Goal: Information Seeking & Learning: Understand process/instructions

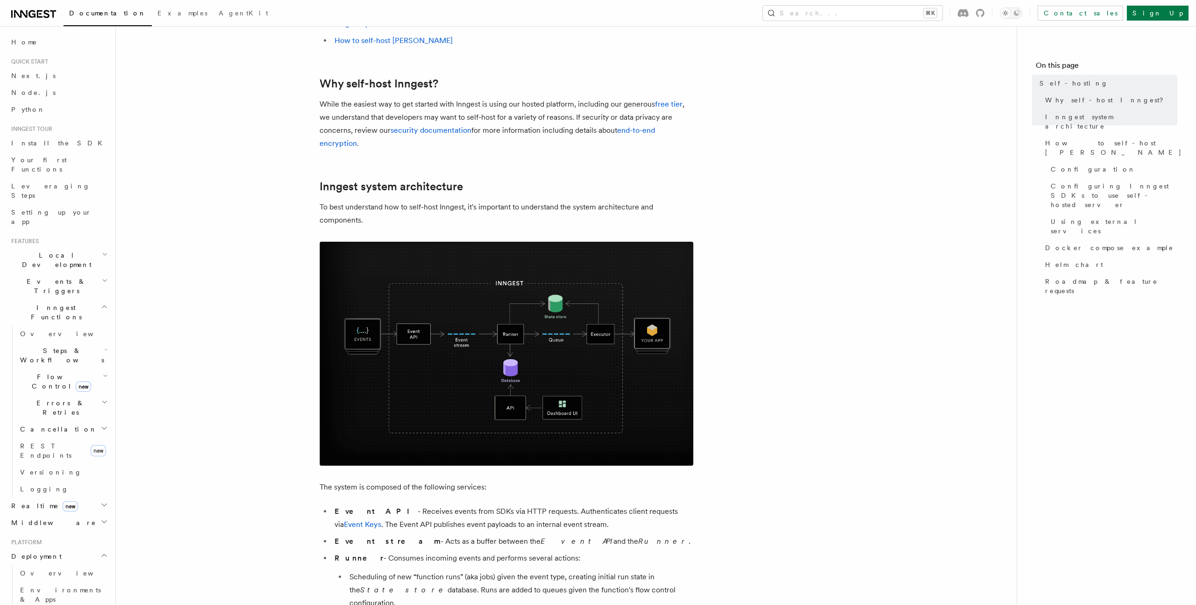
scroll to position [124, 0]
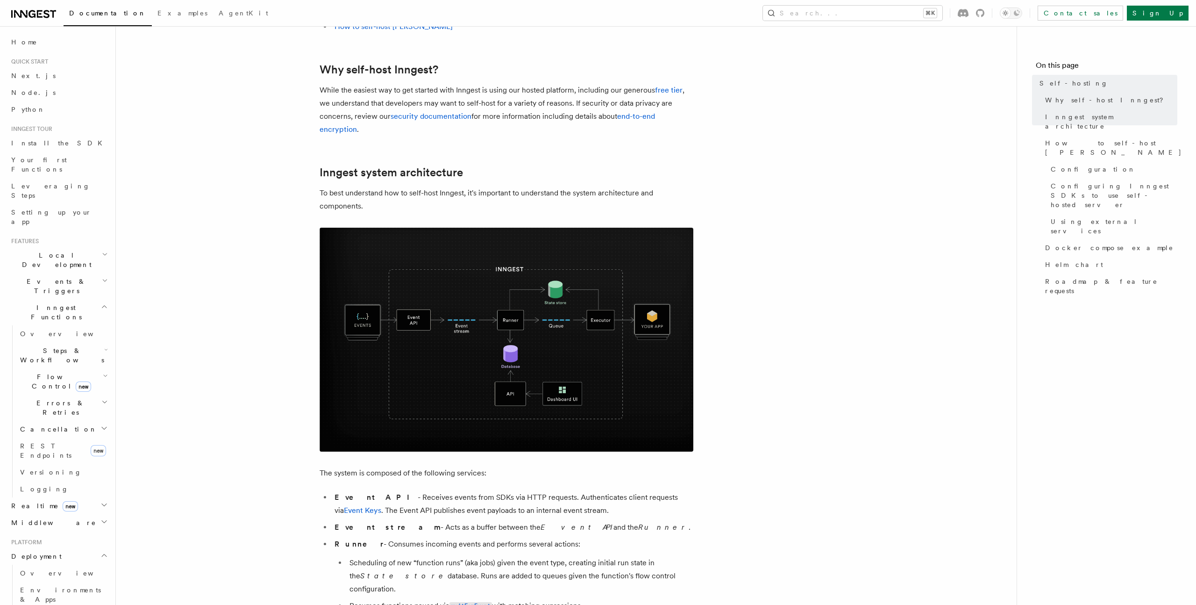
click at [446, 419] on img at bounding box center [507, 340] width 374 height 224
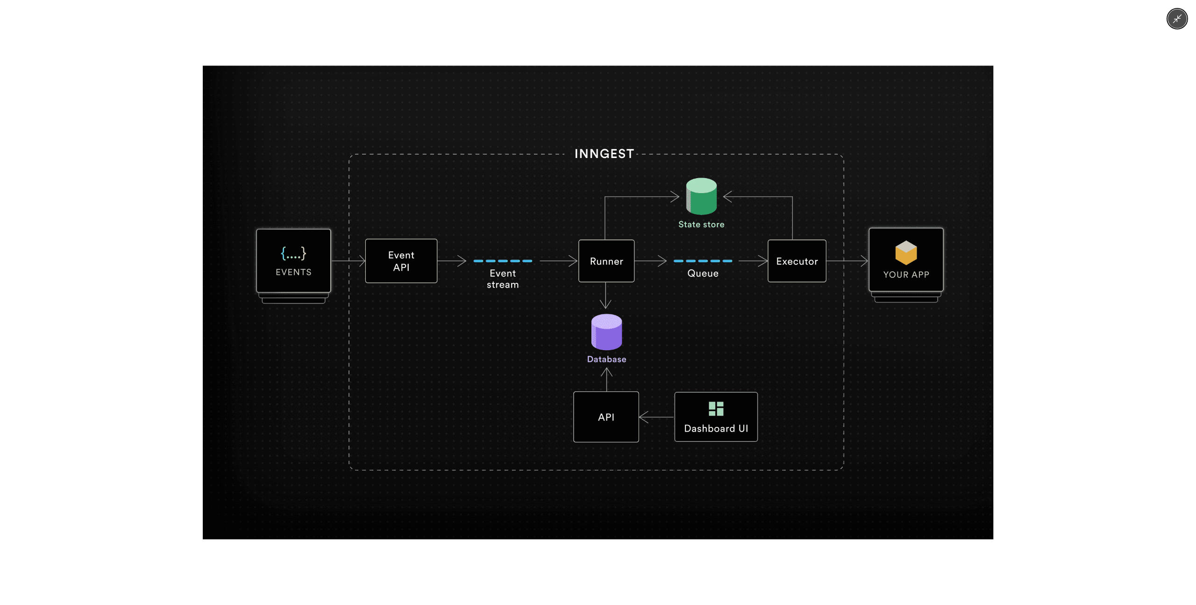
drag, startPoint x: 111, startPoint y: 425, endPoint x: 167, endPoint y: 418, distance: 56.1
click at [111, 425] on div at bounding box center [598, 302] width 1196 height 605
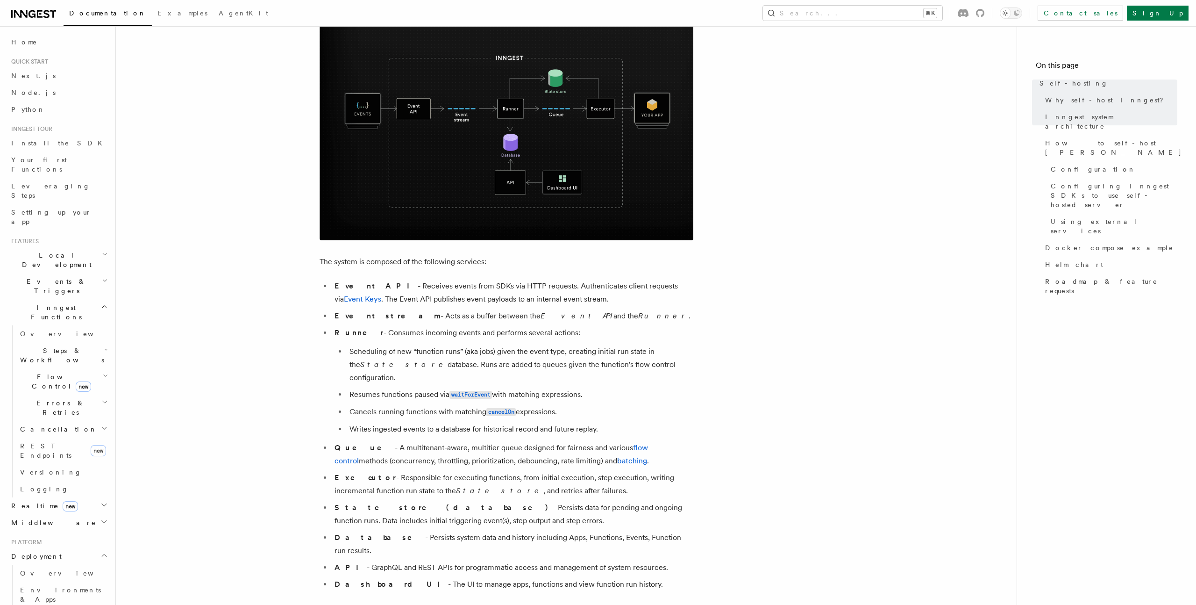
scroll to position [369, 0]
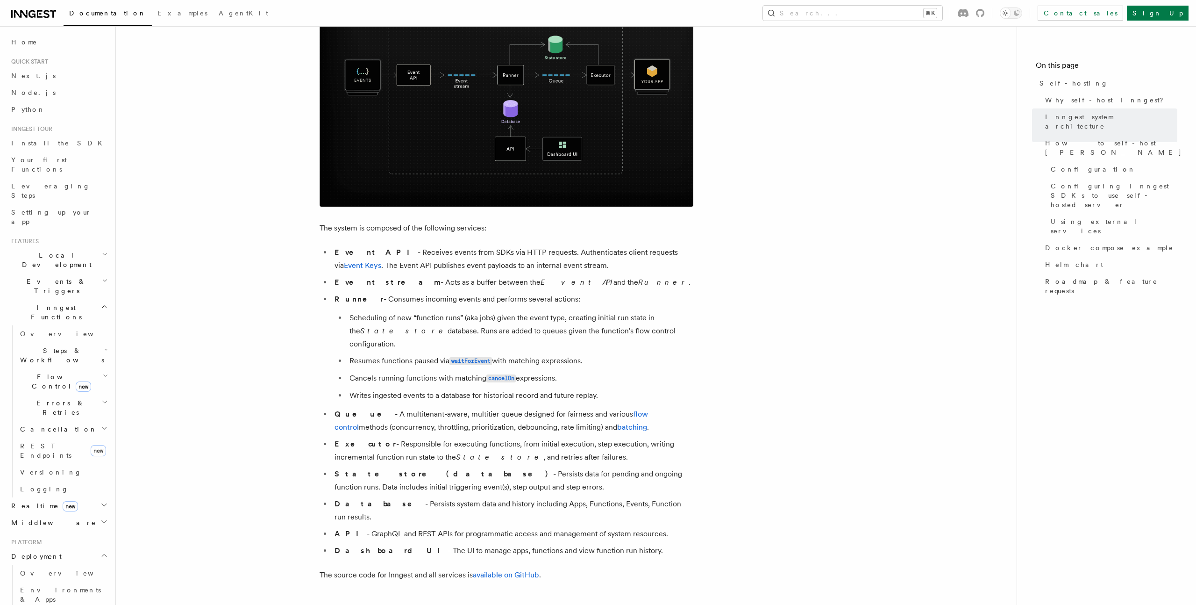
drag, startPoint x: 580, startPoint y: 250, endPoint x: 615, endPoint y: 249, distance: 35.5
click at [604, 248] on li "Event API - Receives events from SDKs via HTTP requests. Authenticates client r…" at bounding box center [513, 259] width 362 height 26
click at [381, 261] on link "Event Keys" at bounding box center [362, 265] width 37 height 9
drag, startPoint x: 423, startPoint y: 289, endPoint x: 437, endPoint y: 295, distance: 15.1
click at [434, 292] on ul "Event API - Receives events from SDKs via HTTP requests. Authenticates client r…" at bounding box center [507, 401] width 374 height 311
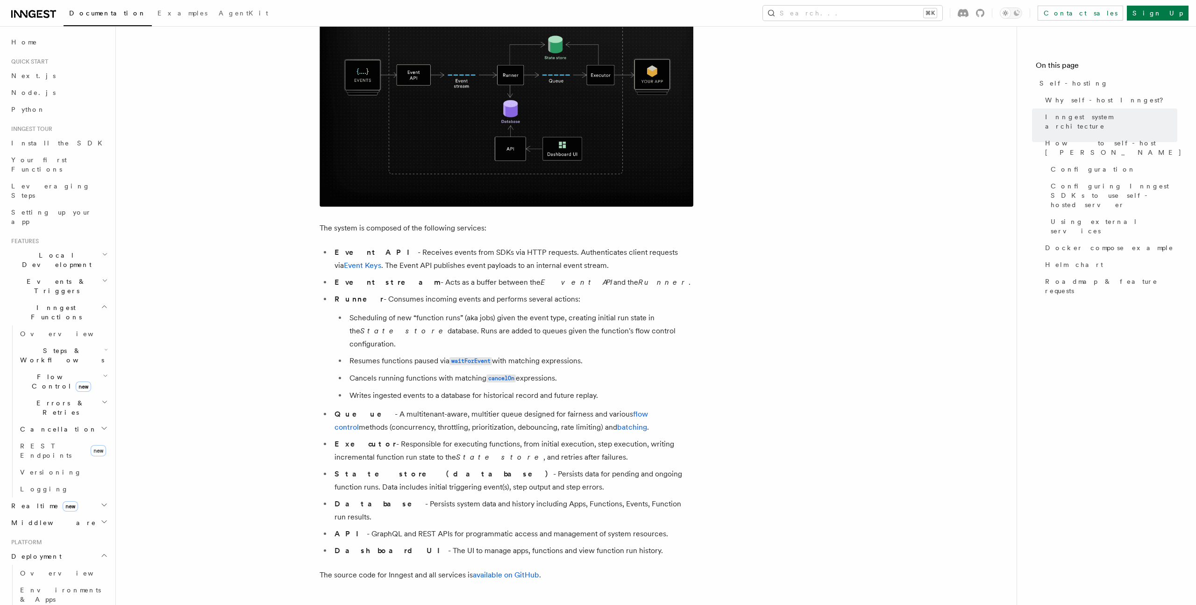
click at [410, 321] on li "Runner - Consumes incoming events and performs several actions: Scheduling of n…" at bounding box center [513, 346] width 362 height 109
drag, startPoint x: 390, startPoint y: 351, endPoint x: 412, endPoint y: 368, distance: 27.0
click at [415, 360] on ul "Scheduling of new “function runs” (aka jobs) given the event type, creating ini…" at bounding box center [514, 356] width 359 height 91
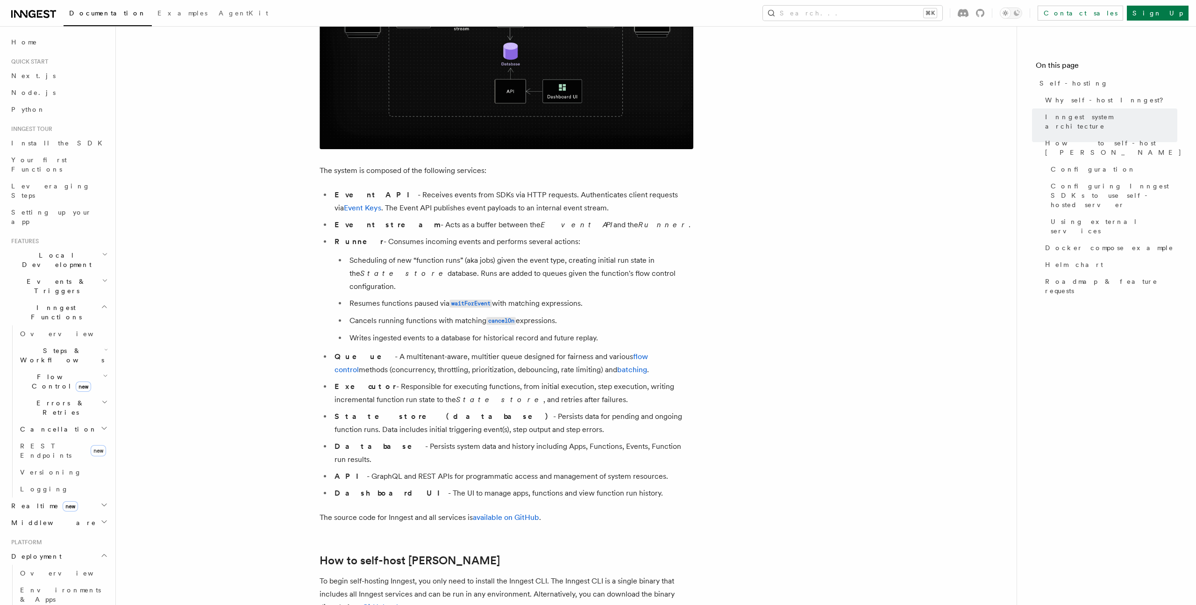
scroll to position [500, 0]
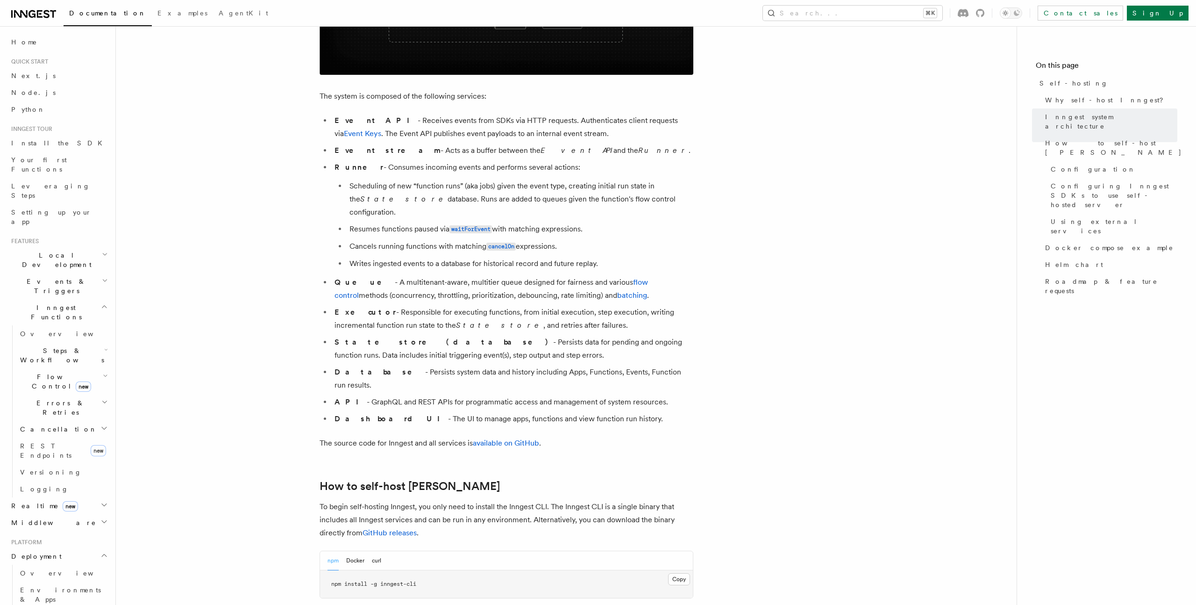
drag, startPoint x: 369, startPoint y: 302, endPoint x: 403, endPoint y: 319, distance: 38.2
click at [403, 316] on li "Executor - Responsible for executing functions, from initial execution, step ex…" at bounding box center [513, 319] width 362 height 26
drag, startPoint x: 434, startPoint y: 327, endPoint x: 444, endPoint y: 347, distance: 23.0
click at [443, 346] on li "State store (database) - Persists data for pending and ongoing function runs. D…" at bounding box center [513, 348] width 362 height 26
click at [440, 378] on ul "Event API - Receives events from SDKs via HTTP requests. Authenticates client r…" at bounding box center [507, 269] width 374 height 311
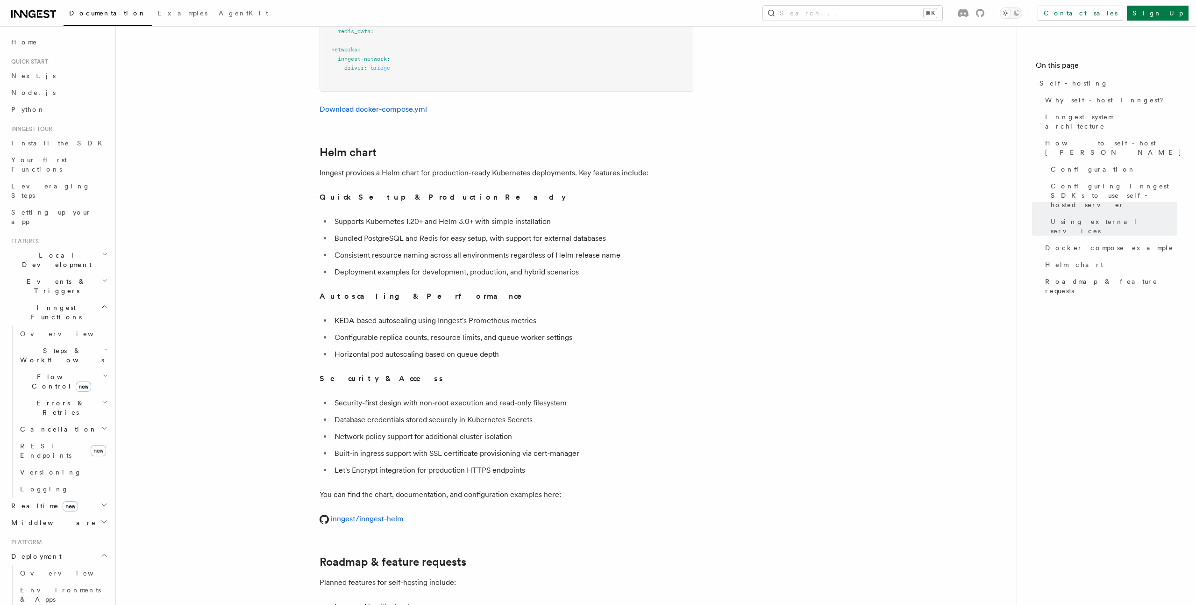
scroll to position [3404, 0]
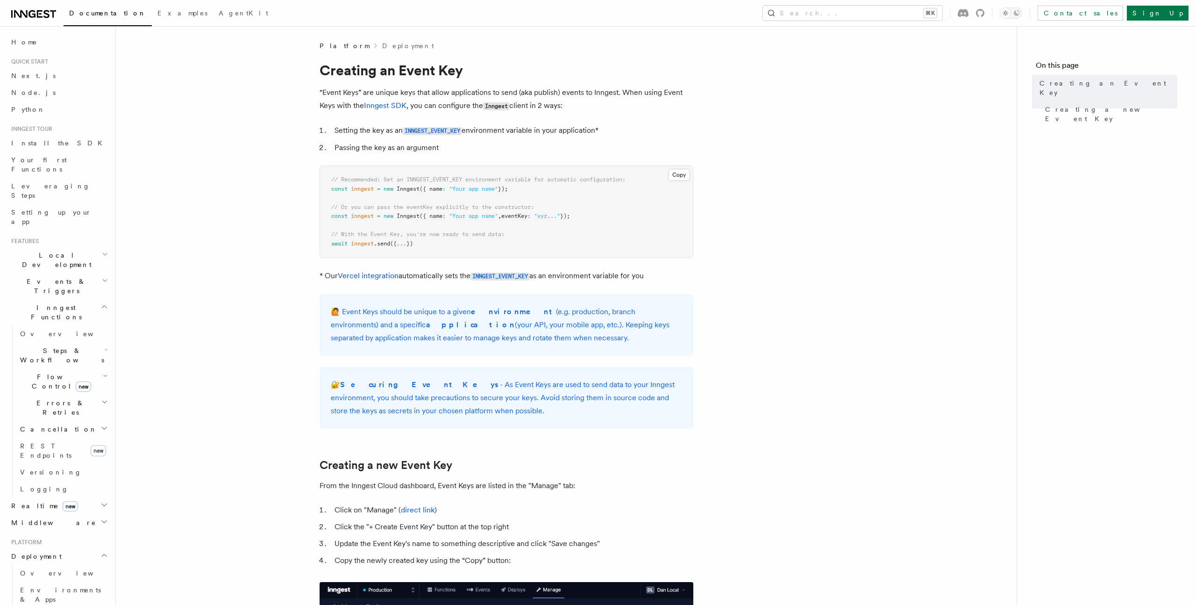
click at [984, 12] on div at bounding box center [971, 13] width 27 height 8
click at [984, 13] on icon at bounding box center [980, 13] width 8 height 8
